Goal: Entertainment & Leisure: Consume media (video, audio)

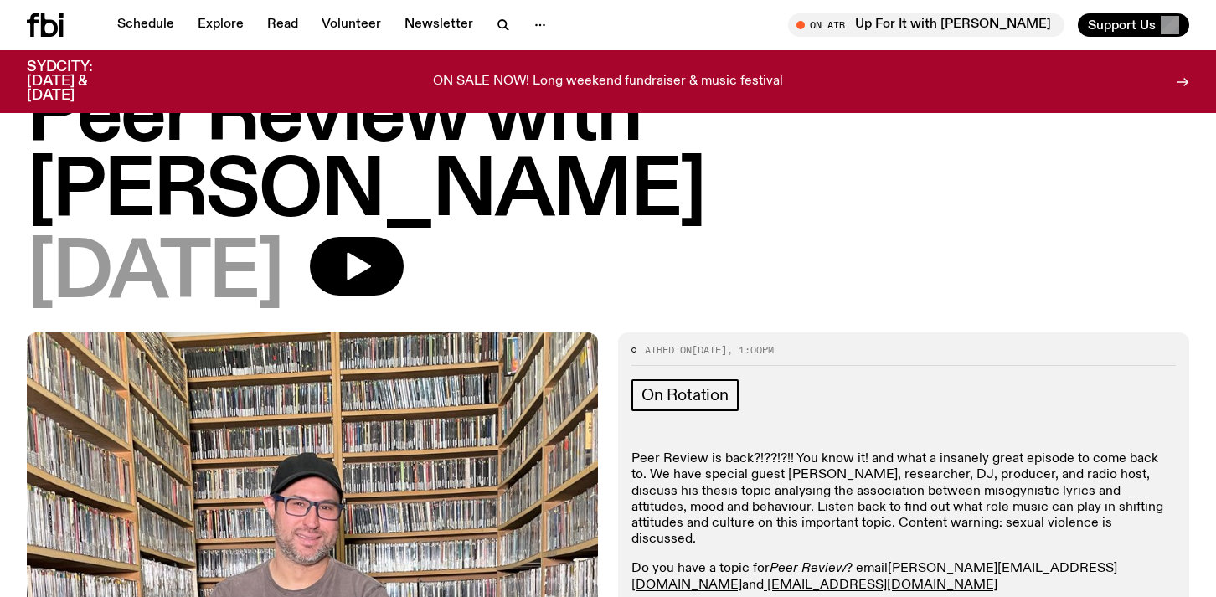
scroll to position [159, 0]
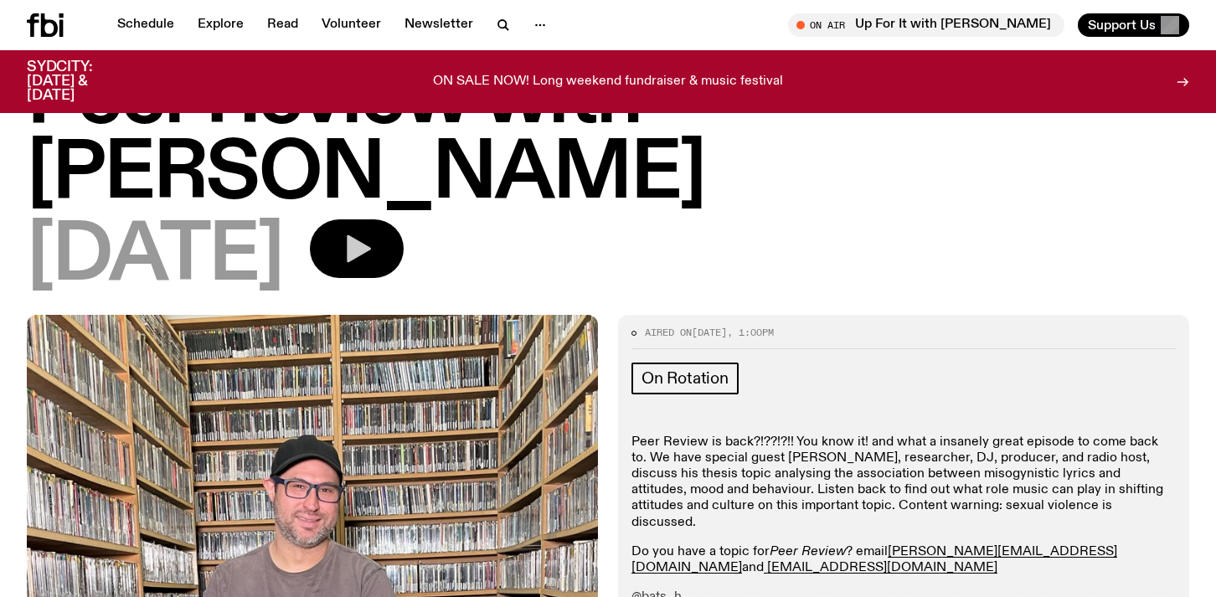
click at [404, 219] on button "button" at bounding box center [357, 248] width 94 height 59
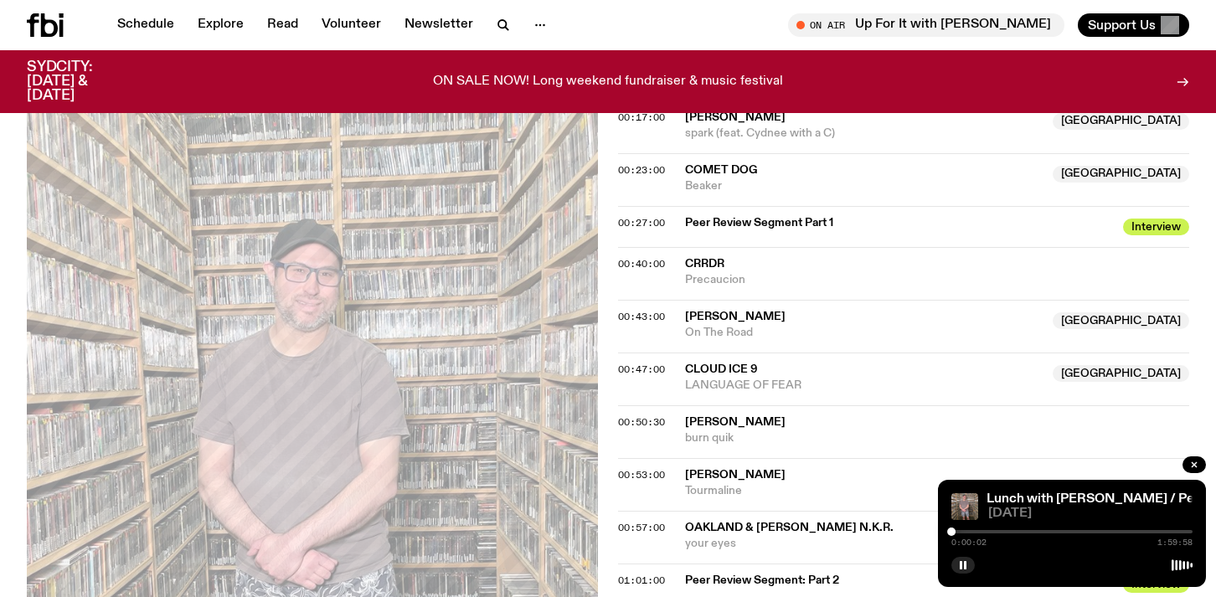
scroll to position [1012, 0]
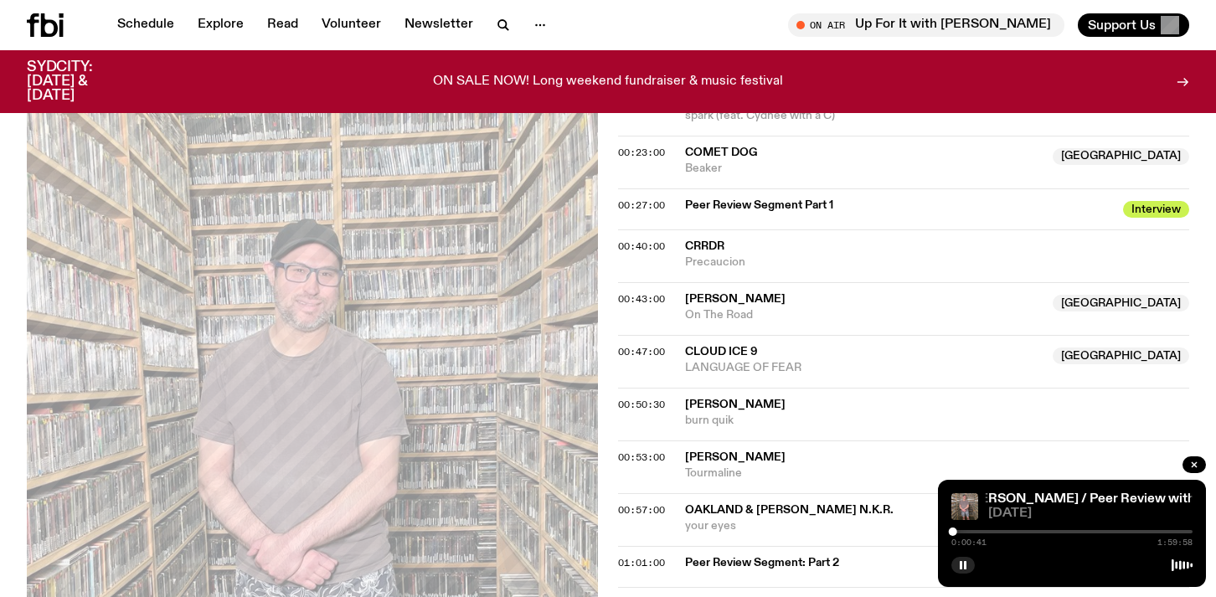
click at [1150, 532] on div at bounding box center [1071, 531] width 241 height 3
click at [1176, 533] on div "1:39:13 1:59:58" at bounding box center [1071, 537] width 241 height 20
click at [1176, 529] on div "1:39:14 1:59:58" at bounding box center [1071, 537] width 241 height 20
click at [1175, 529] on div "1:39:15 1:59:58" at bounding box center [1071, 537] width 241 height 20
click at [1140, 201] on span "Interview" at bounding box center [1156, 209] width 66 height 17
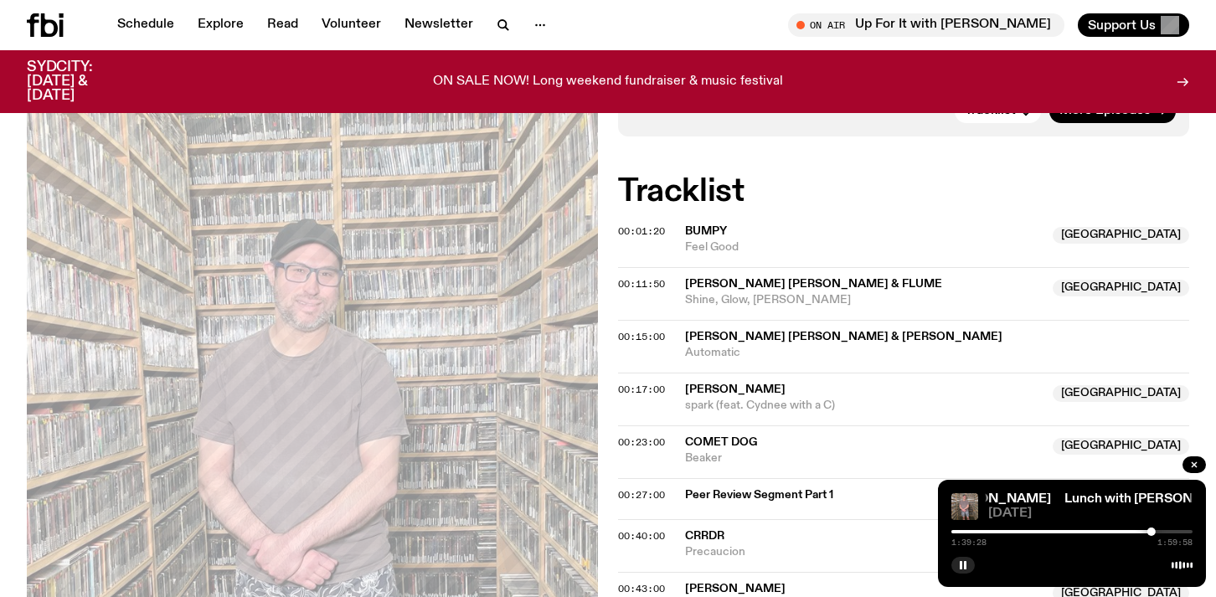
scroll to position [720, 0]
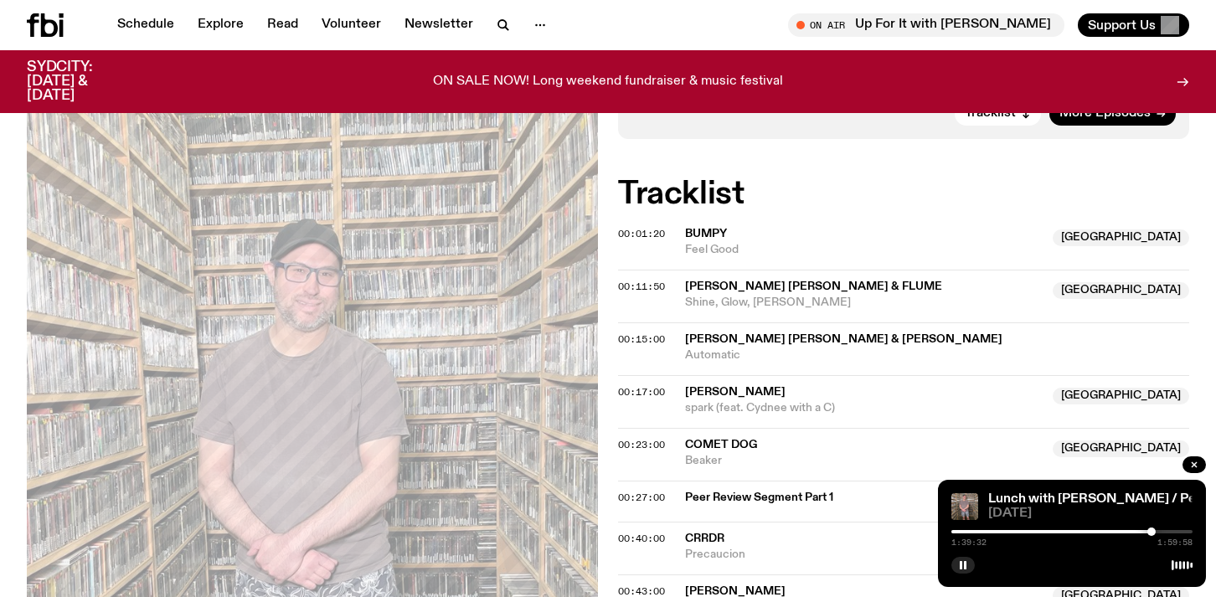
click at [1187, 532] on div at bounding box center [1071, 531] width 241 height 3
click at [1071, 527] on div "1:57:37 1:59:58" at bounding box center [1071, 537] width 241 height 20
click at [1073, 533] on div "1:57:38 1:59:58" at bounding box center [1071, 537] width 241 height 20
click at [1194, 465] on icon "button" at bounding box center [1193, 464] width 5 height 5
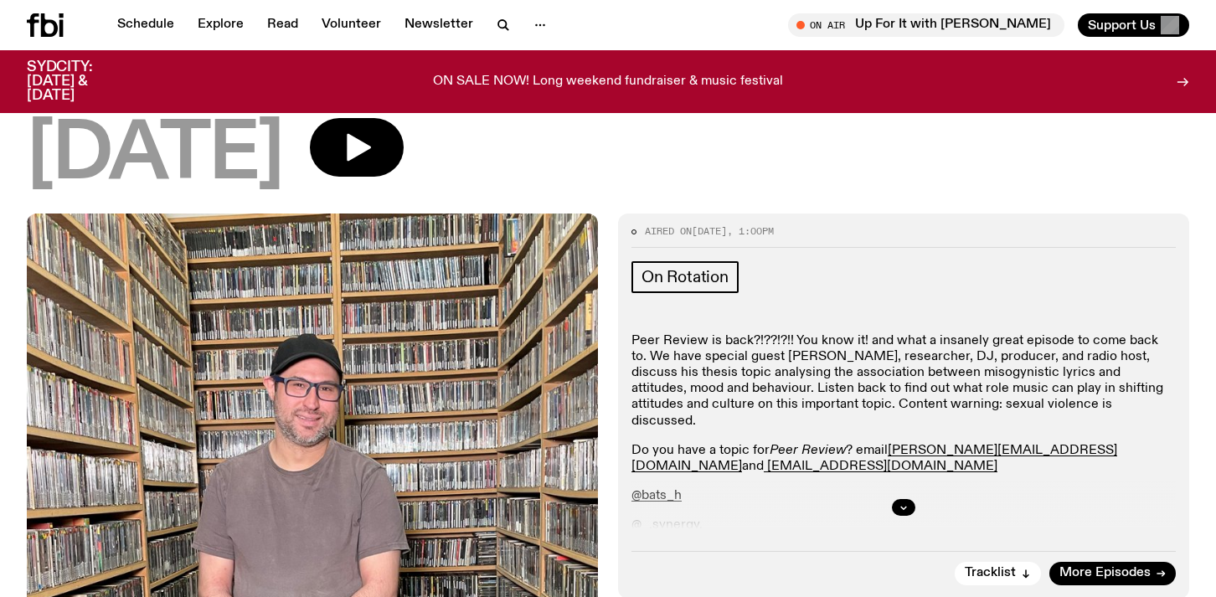
scroll to position [259, 0]
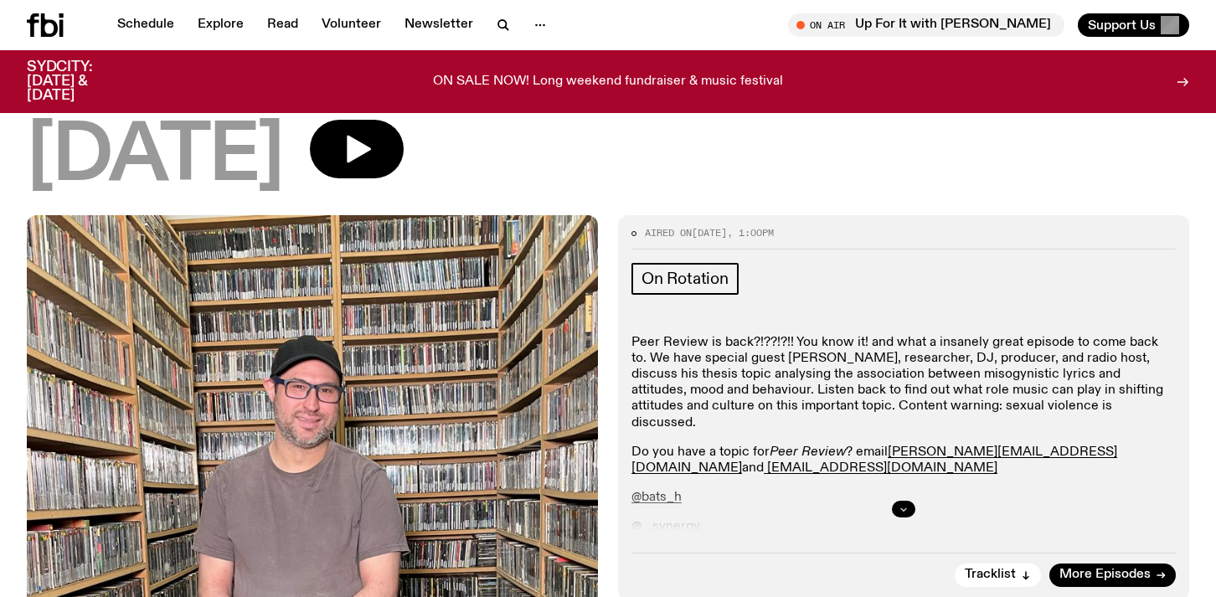
click at [905, 508] on icon "button" at bounding box center [904, 509] width 6 height 3
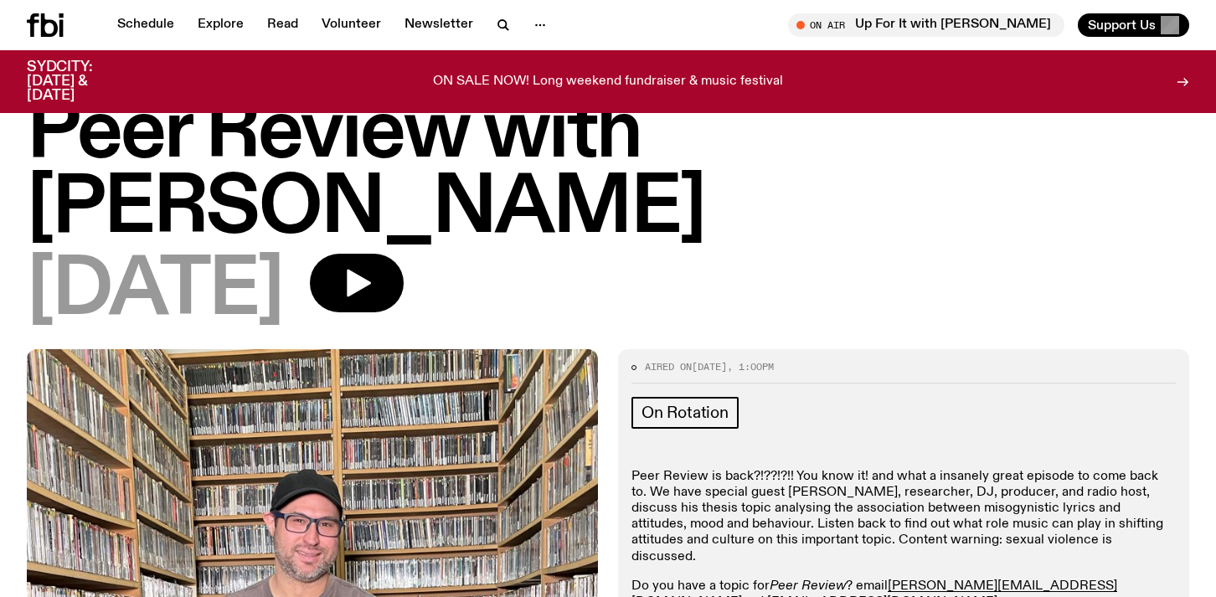
scroll to position [111, 0]
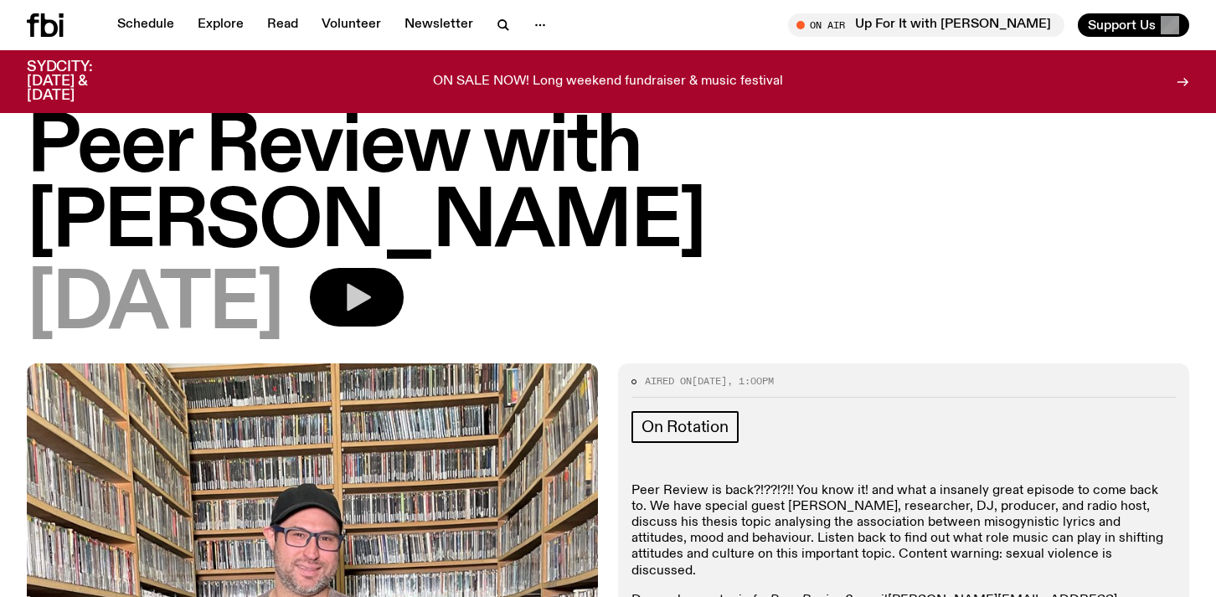
click at [404, 268] on button "button" at bounding box center [357, 297] width 94 height 59
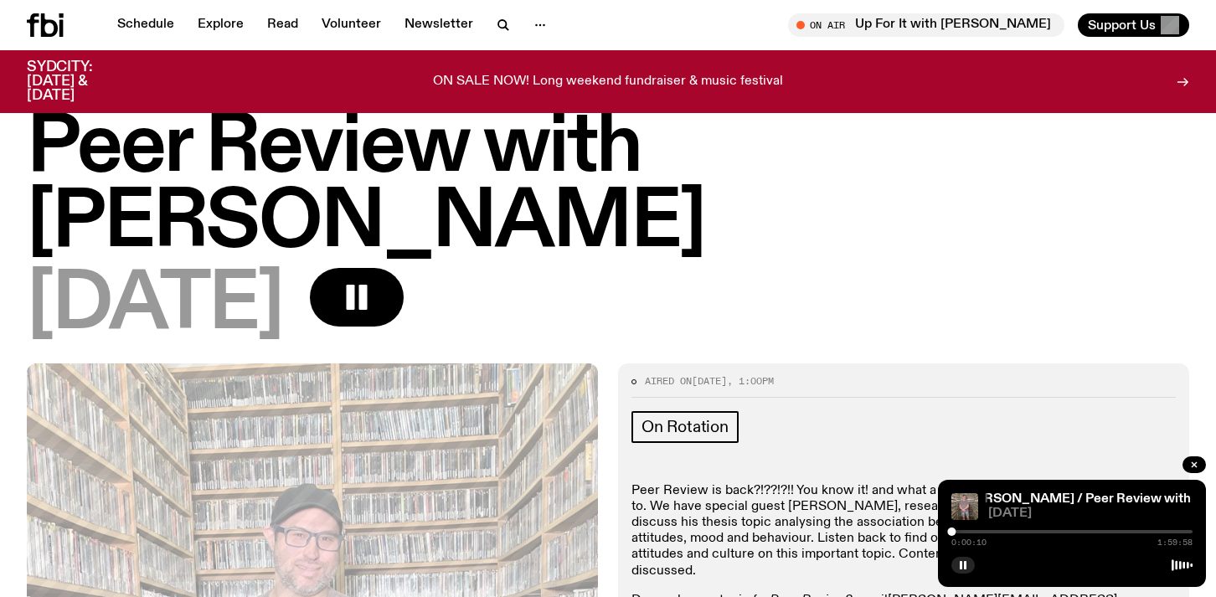
click at [1019, 531] on div at bounding box center [1071, 531] width 241 height 3
click at [1007, 532] on div at bounding box center [898, 531] width 241 height 3
click at [1000, 531] on div at bounding box center [886, 531] width 241 height 3
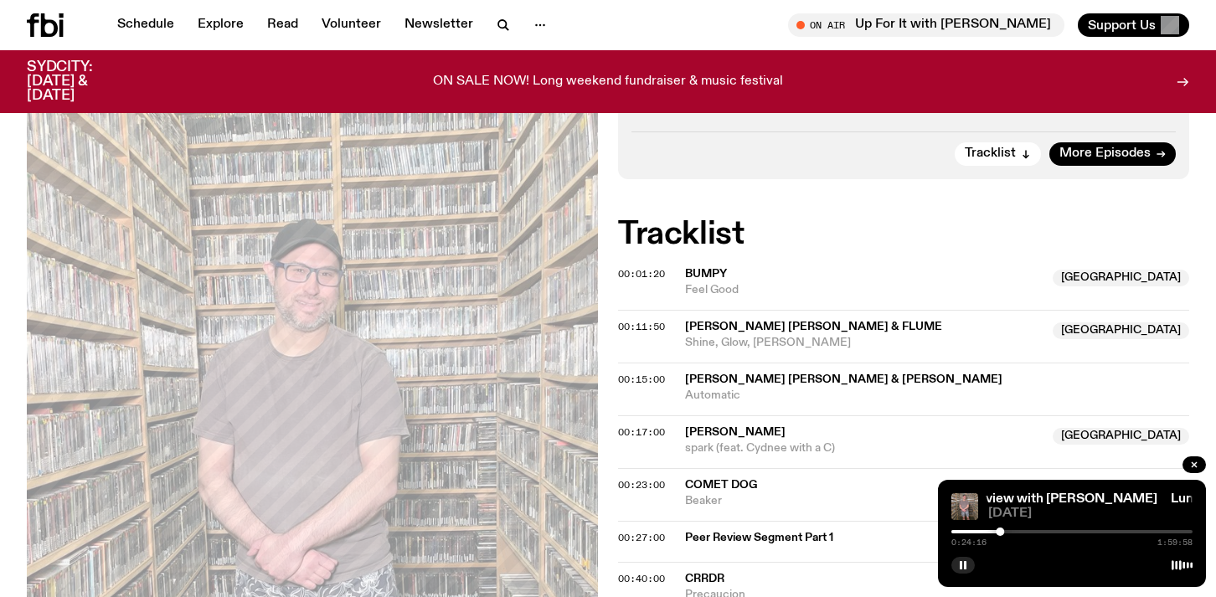
scroll to position [805, 0]
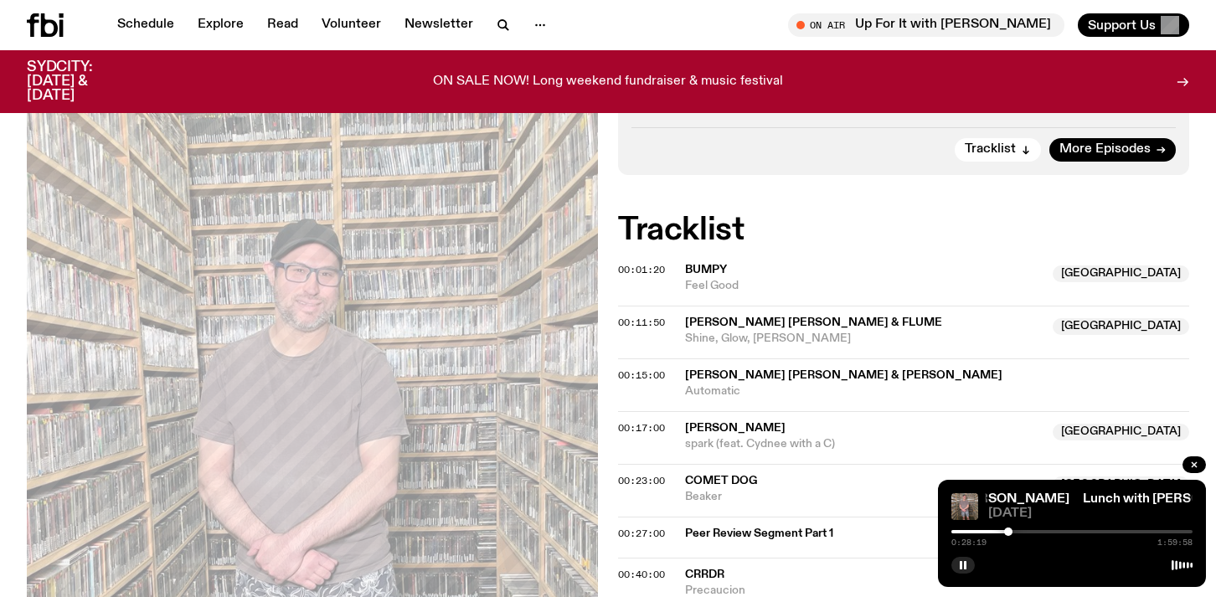
click at [1007, 532] on div at bounding box center [1008, 531] width 8 height 8
click at [1006, 532] on div at bounding box center [1006, 531] width 8 height 8
click at [1004, 532] on div at bounding box center [1004, 531] width 8 height 8
click at [1003, 532] on div at bounding box center [1002, 531] width 8 height 8
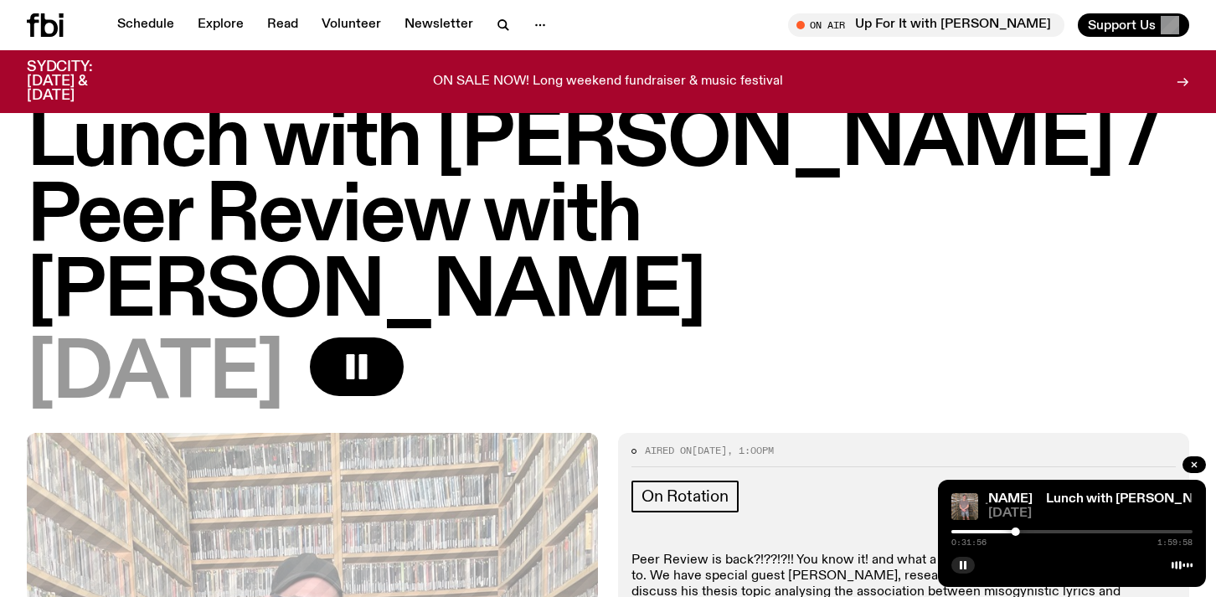
scroll to position [0, 0]
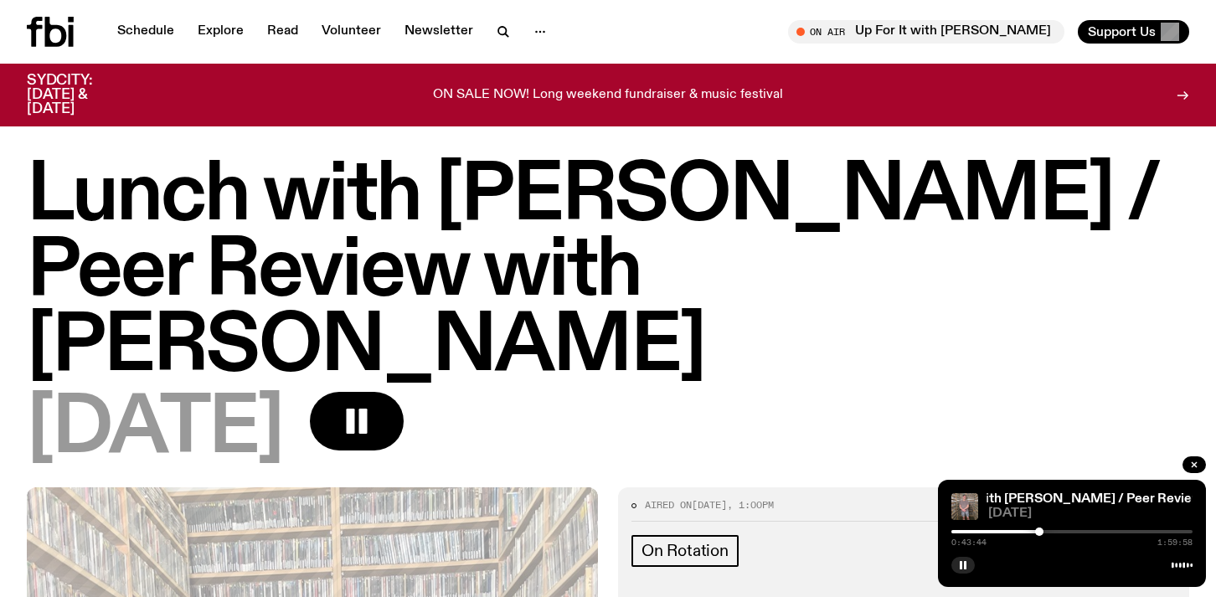
click at [1039, 531] on div at bounding box center [1039, 531] width 8 height 8
click at [1040, 531] on div at bounding box center [1040, 531] width 8 height 8
click at [1044, 531] on div at bounding box center [1044, 531] width 8 height 8
click at [1048, 531] on div at bounding box center [1048, 531] width 8 height 8
click at [1052, 531] on div at bounding box center [1051, 531] width 8 height 8
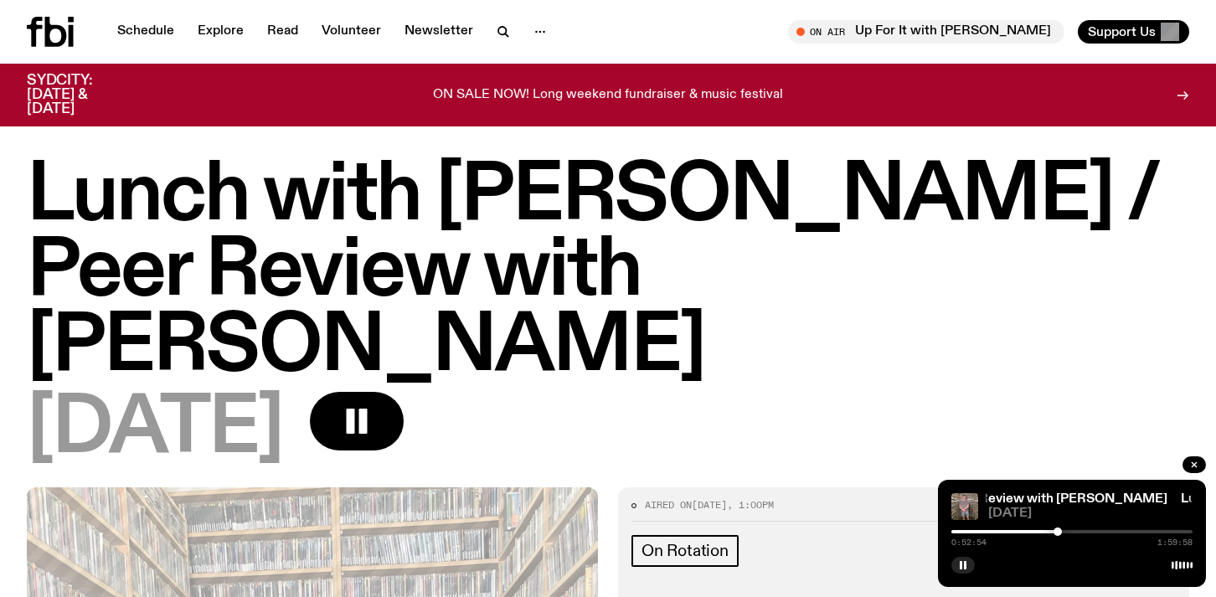
click at [1057, 531] on div at bounding box center [1057, 531] width 8 height 8
click at [1063, 531] on div at bounding box center [1063, 531] width 8 height 8
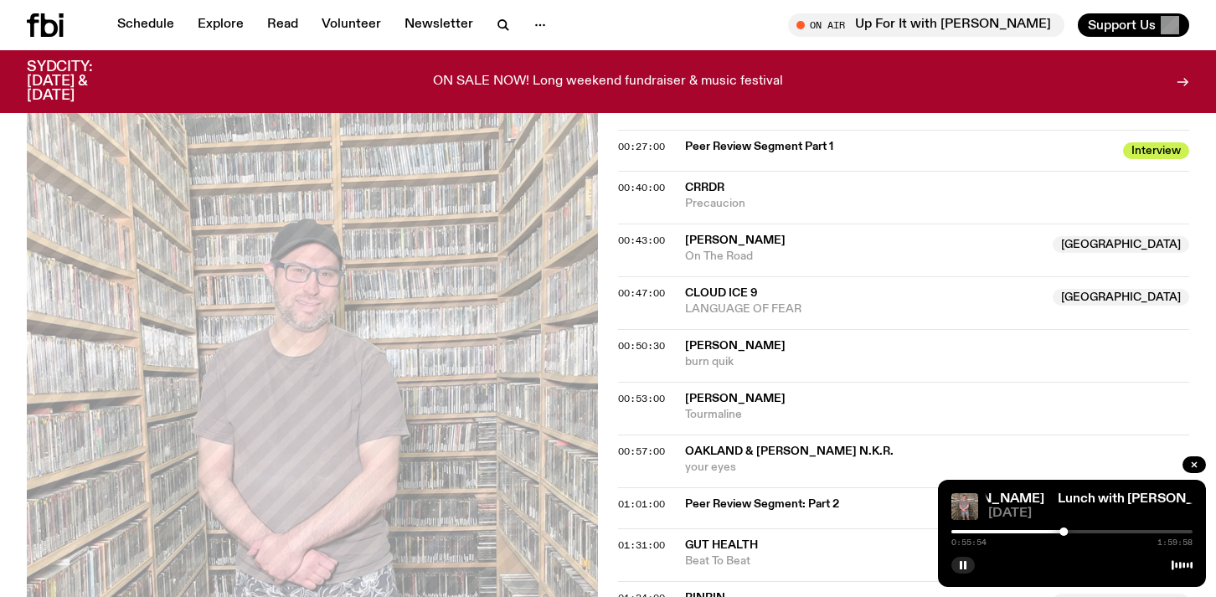
scroll to position [1211, 0]
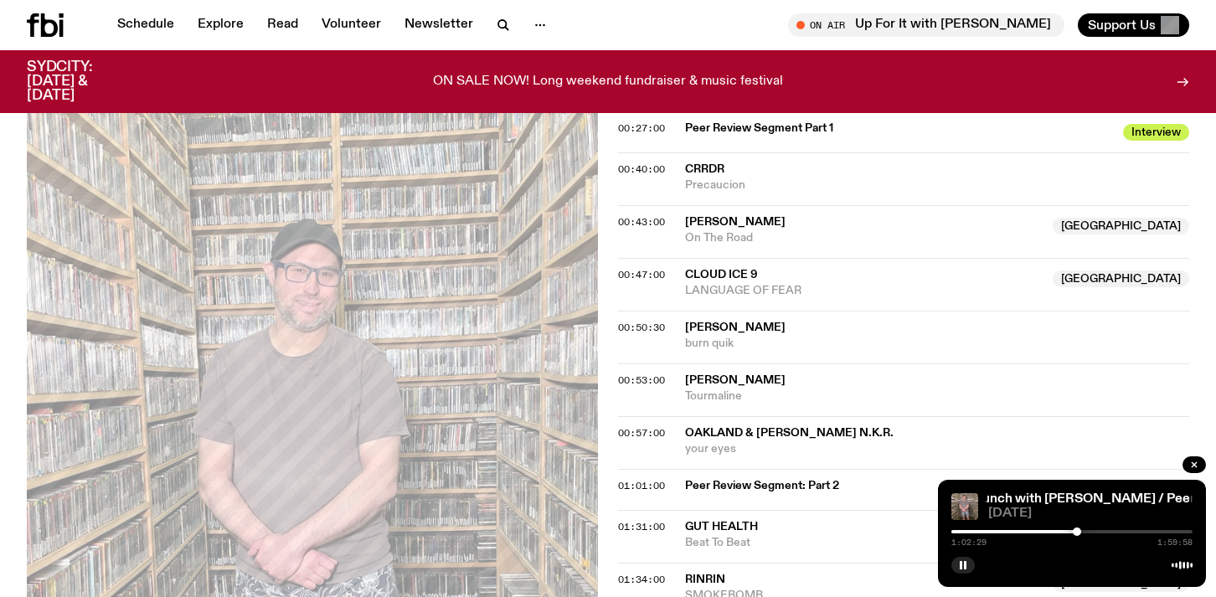
drag, startPoint x: 1064, startPoint y: 532, endPoint x: 1077, endPoint y: 532, distance: 12.6
click at [1077, 532] on div at bounding box center [1076, 531] width 8 height 8
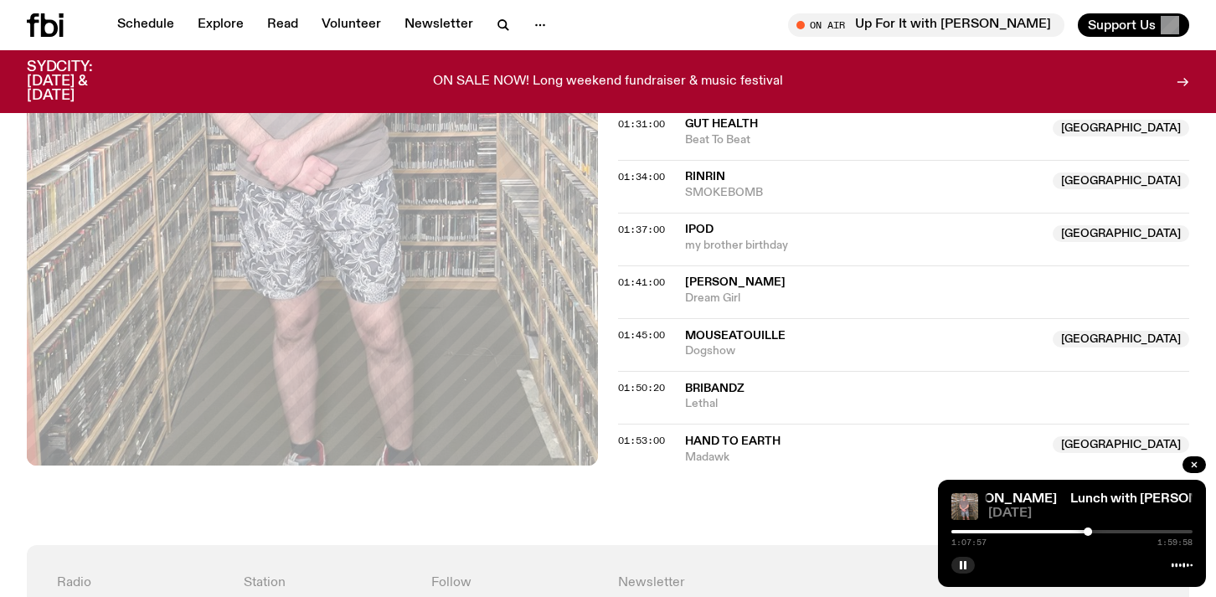
scroll to position [1640, 0]
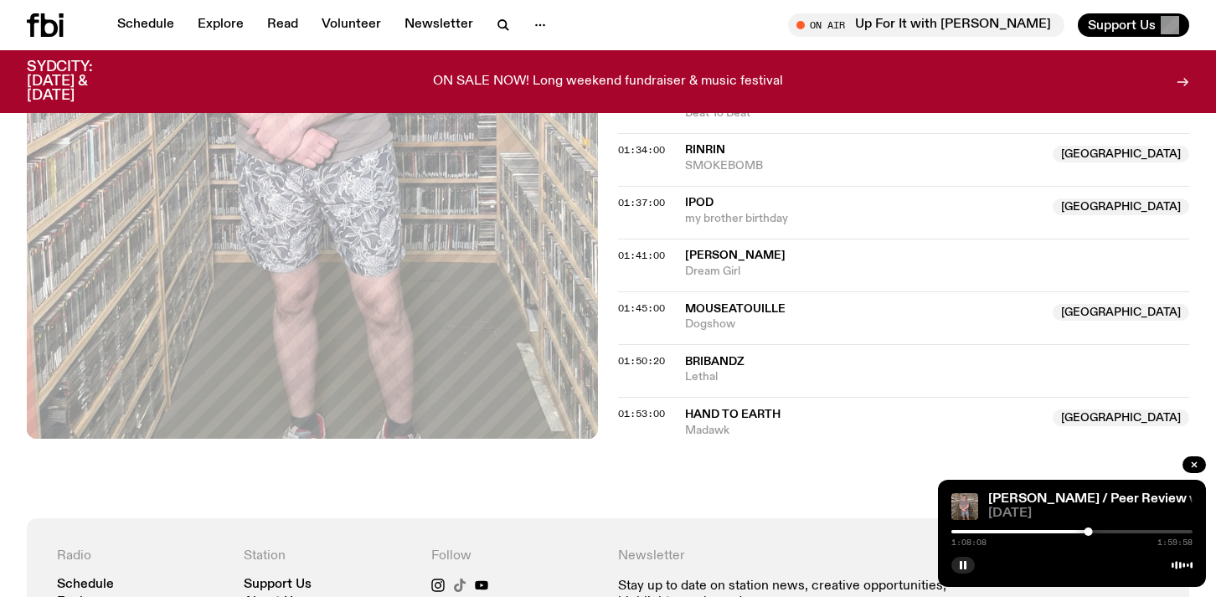
click at [457, 578] on icon at bounding box center [459, 584] width 13 height 13
